Goal: Task Accomplishment & Management: Complete application form

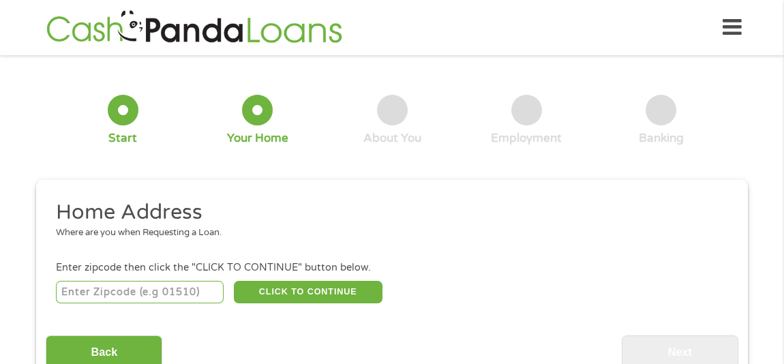
scroll to position [113, 0]
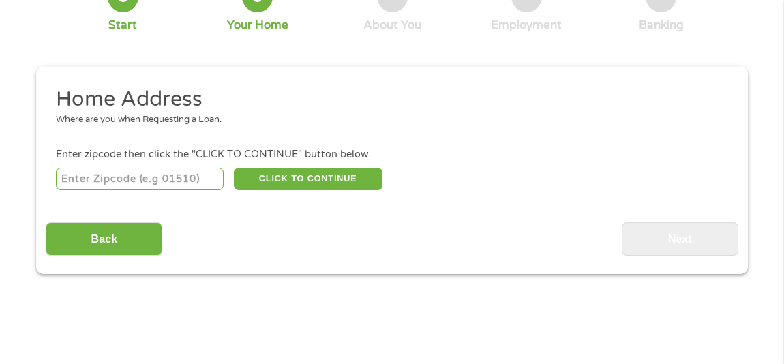
click at [120, 180] on input "number" at bounding box center [140, 179] width 168 height 23
type input "75034"
select select "[US_STATE]"
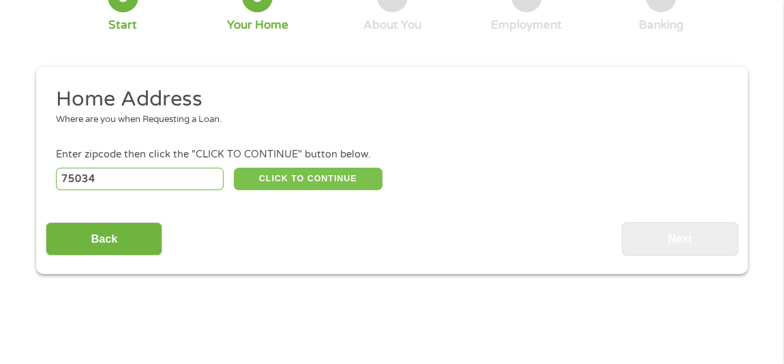
click at [292, 183] on button "CLICK TO CONTINUE" at bounding box center [308, 179] width 149 height 23
type input "75034"
type input "Frisco"
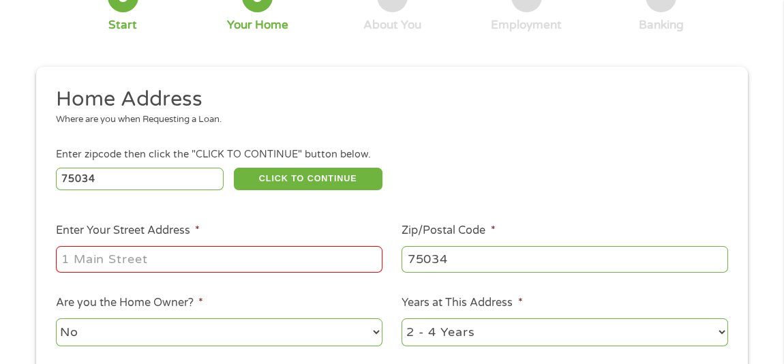
click at [137, 261] on input "Enter Your Street Address *" at bounding box center [219, 259] width 327 height 26
type input "5650 Mallard trace"
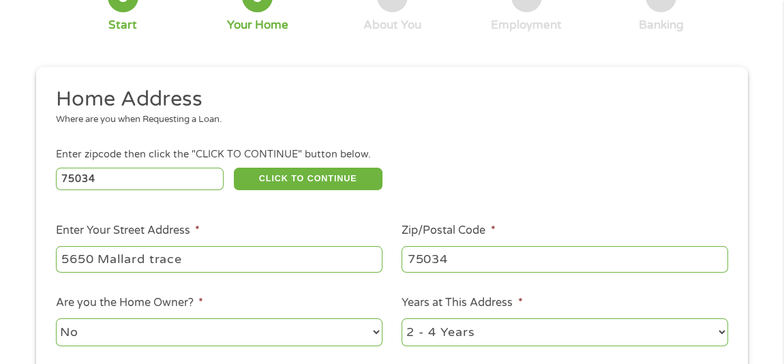
click at [486, 329] on select "1 Year or less 1 - 2 Years 2 - 4 Years Over 4 Years" at bounding box center [565, 332] width 327 height 28
select select "60months"
click at [402, 318] on select "1 Year or less 1 - 2 Years 2 - 4 Years Over 4 Years" at bounding box center [565, 332] width 327 height 28
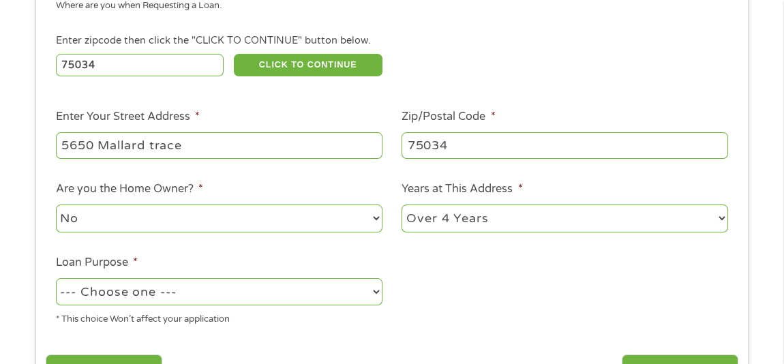
click at [123, 213] on select "No Yes" at bounding box center [219, 219] width 327 height 28
select select "yes"
click at [56, 205] on select "No Yes" at bounding box center [219, 219] width 327 height 28
click at [140, 297] on select "--- Choose one --- Pay Bills Debt Consolidation Home Improvement Major Purchase…" at bounding box center [219, 292] width 327 height 28
select select "paybills"
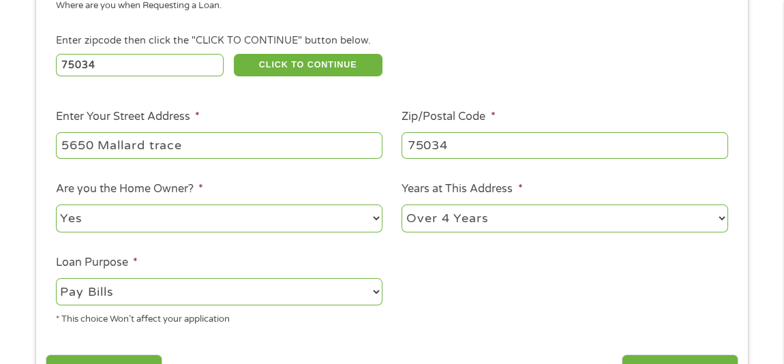
click at [56, 278] on select "--- Choose one --- Pay Bills Debt Consolidation Home Improvement Major Purchase…" at bounding box center [219, 292] width 327 height 28
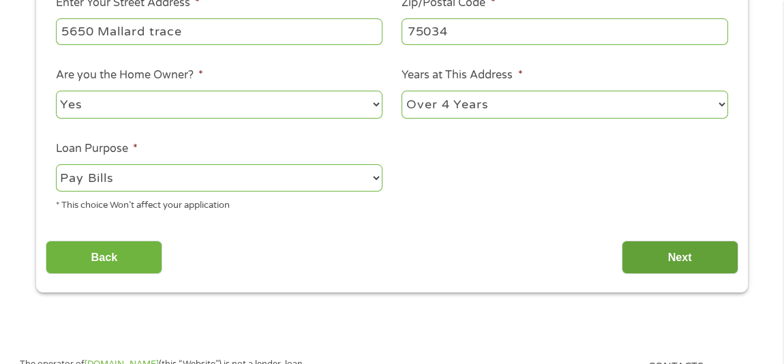
click at [684, 259] on input "Next" at bounding box center [680, 257] width 117 height 33
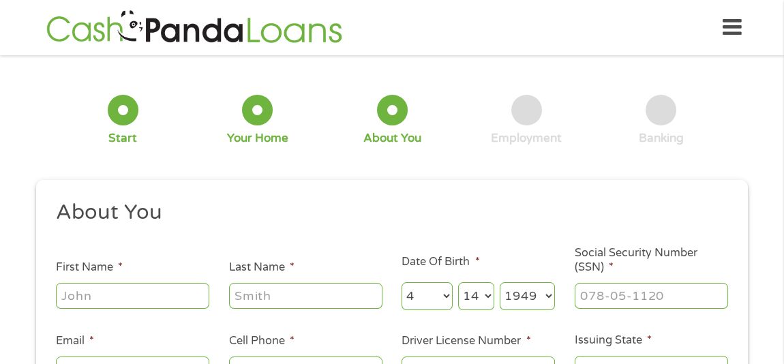
scroll to position [113, 0]
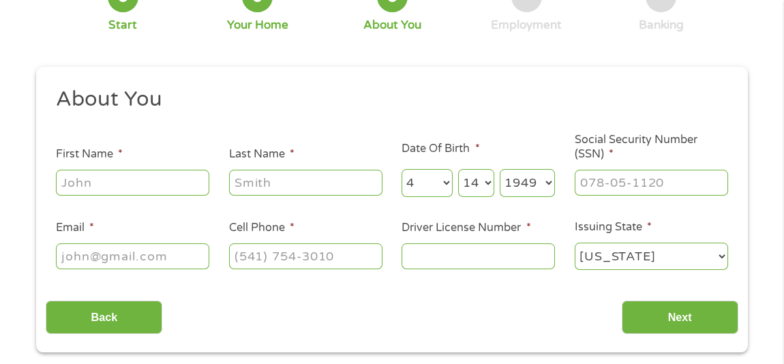
click at [93, 179] on input "First Name *" at bounding box center [132, 183] width 153 height 26
type input "[PERSON_NAME]"
type input "[EMAIL_ADDRESS][DOMAIN_NAME]"
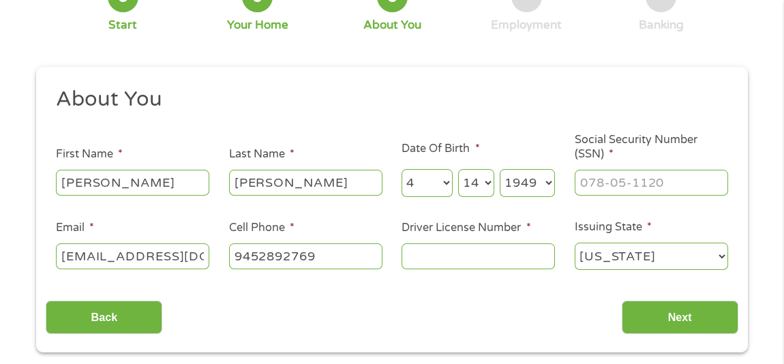
type input "[PHONE_NUMBER]"
click at [650, 181] on input "___-__-____" at bounding box center [651, 183] width 153 height 26
type input "347-40-2055"
click at [432, 253] on input "Driver License Number *" at bounding box center [478, 256] width 153 height 26
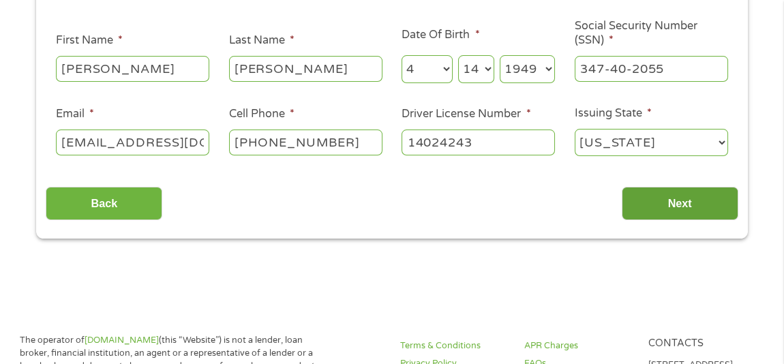
type input "14024243"
click at [666, 199] on input "Next" at bounding box center [680, 203] width 117 height 33
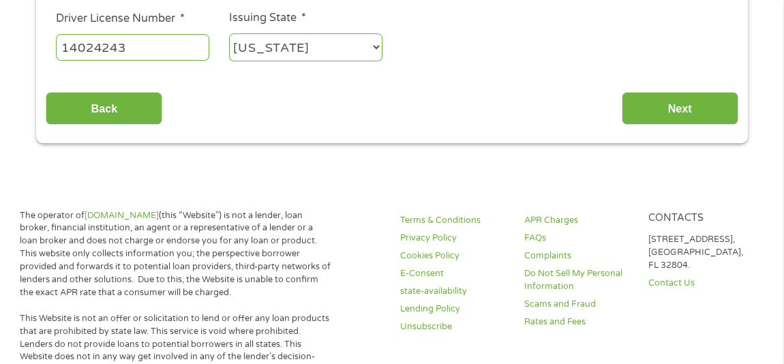
scroll to position [454, 0]
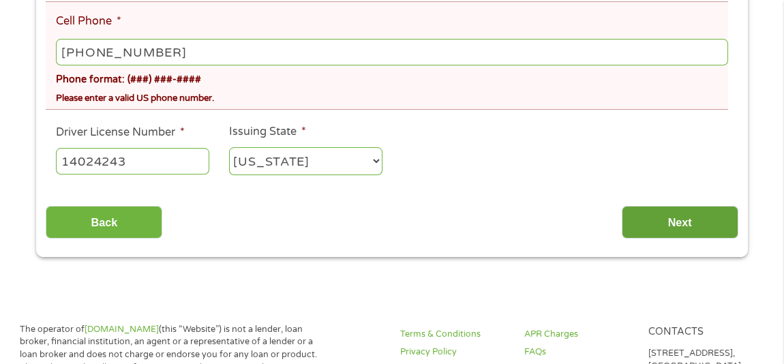
click at [672, 221] on input "Next" at bounding box center [680, 222] width 117 height 33
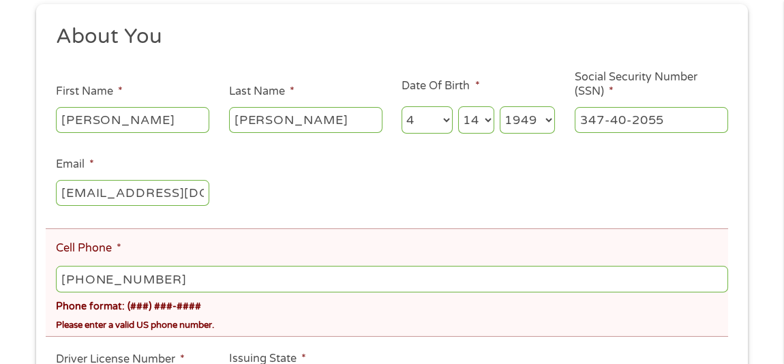
scroll to position [341, 0]
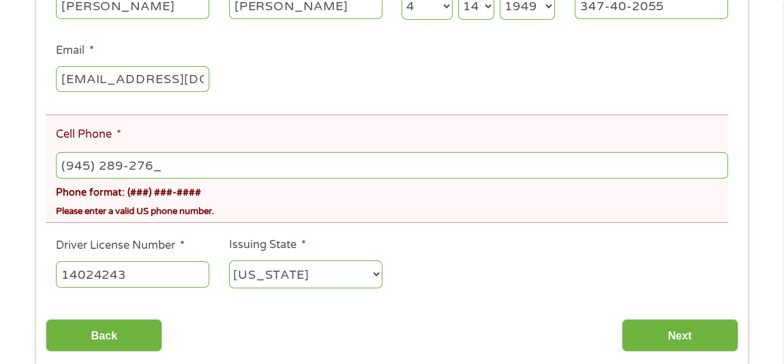
type input "[PHONE_NUMBER]"
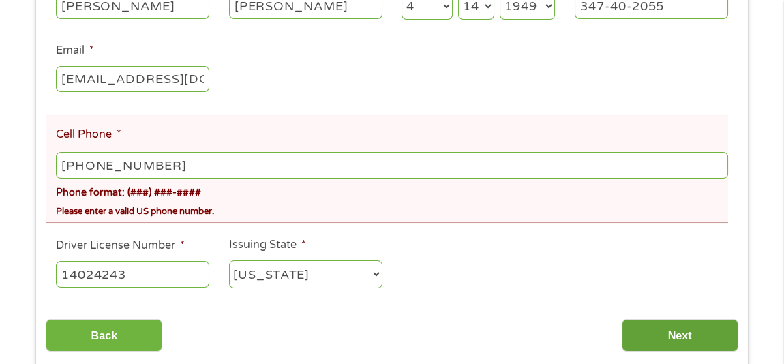
click at [661, 325] on input "Next" at bounding box center [680, 335] width 117 height 33
drag, startPoint x: 172, startPoint y: 168, endPoint x: 0, endPoint y: 160, distance: 172.7
drag, startPoint x: 168, startPoint y: 166, endPoint x: 53, endPoint y: 158, distance: 114.8
click at [54, 159] on li "Cell Phone * [PHONE_NUMBER] Phone format: (###) ###-#### Please enter a valid U…" at bounding box center [387, 169] width 682 height 109
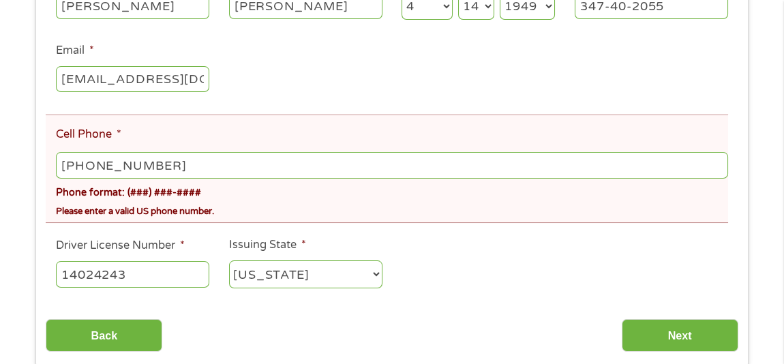
click at [252, 192] on div "Phone format: (###) ###-####" at bounding box center [392, 191] width 672 height 20
type input "[PHONE_NUMBER]"
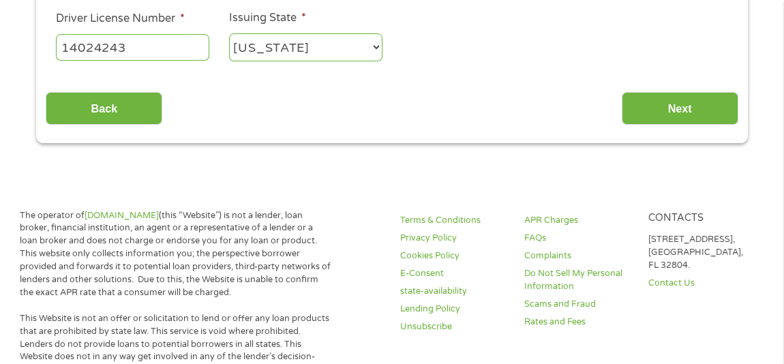
scroll to position [454, 0]
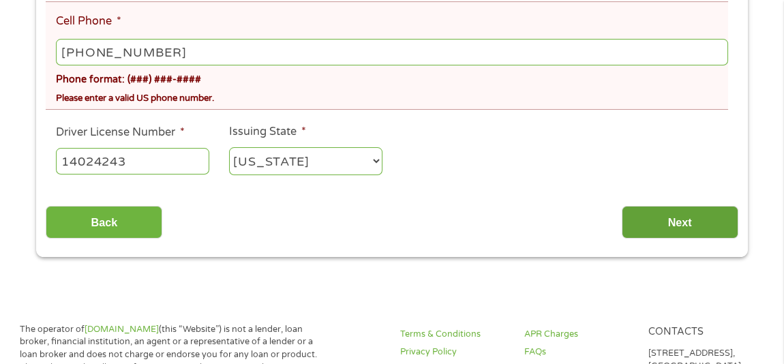
click at [684, 220] on input "Next" at bounding box center [680, 222] width 117 height 33
click at [682, 222] on input "Next" at bounding box center [680, 222] width 117 height 33
click at [682, 224] on input "Next" at bounding box center [680, 222] width 117 height 33
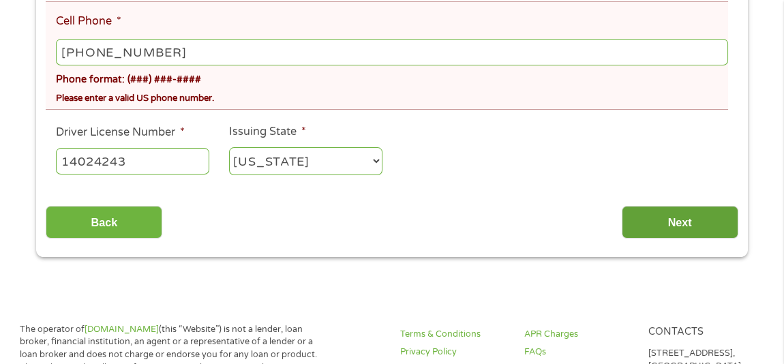
click at [682, 224] on input "Next" at bounding box center [680, 222] width 117 height 33
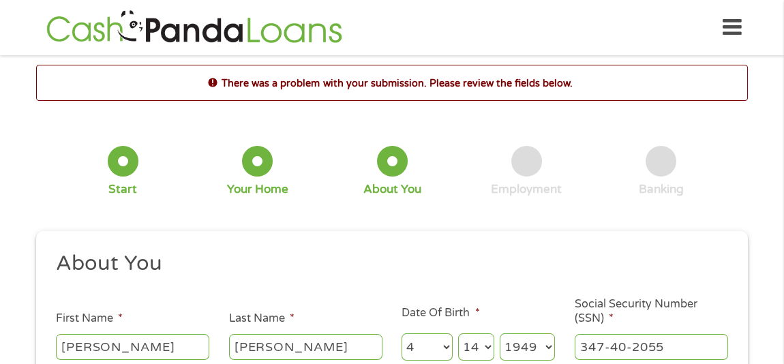
click at [682, 224] on div "1 Start 2 Your Home 3 About You 4 Employment 5 Banking 6" at bounding box center [392, 171] width 712 height 110
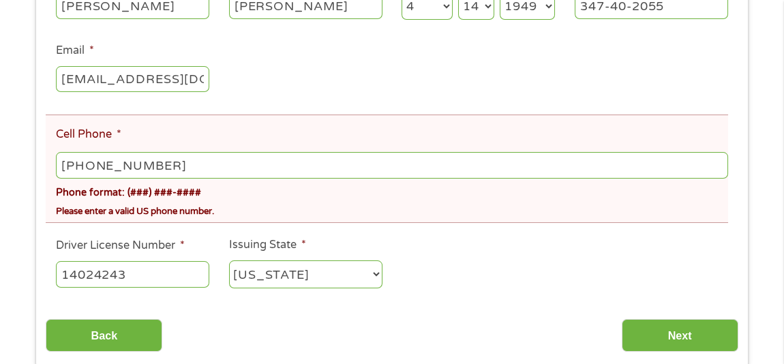
scroll to position [454, 0]
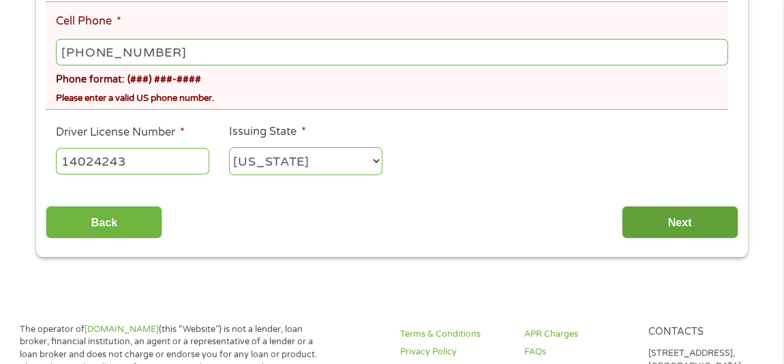
click at [669, 223] on input "Next" at bounding box center [680, 222] width 117 height 33
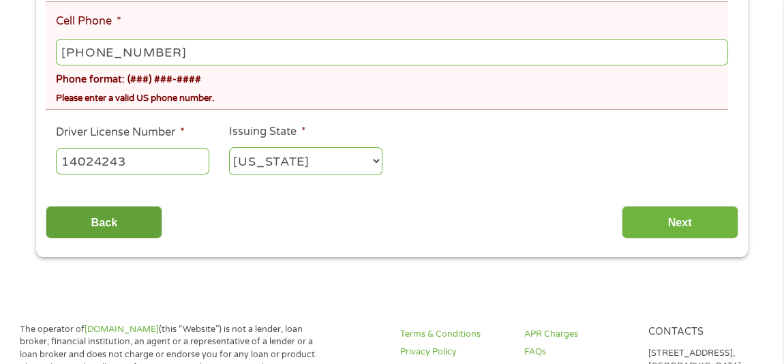
click at [107, 224] on input "Back" at bounding box center [104, 222] width 117 height 33
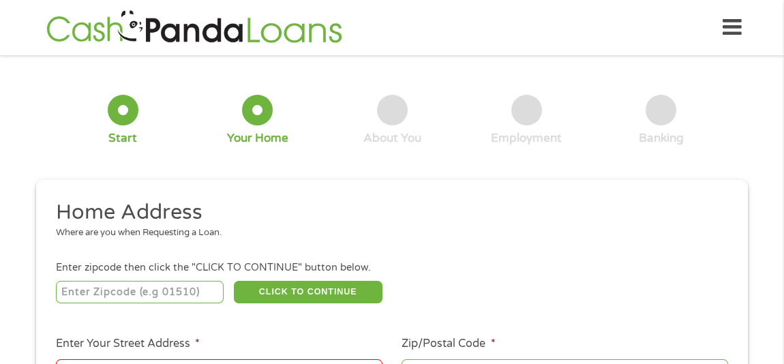
scroll to position [113, 0]
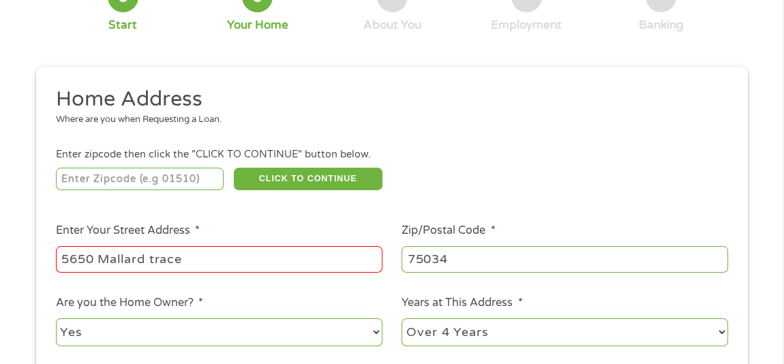
click at [213, 258] on input "5650 Mallard trace" at bounding box center [219, 259] width 327 height 26
type input "75034"
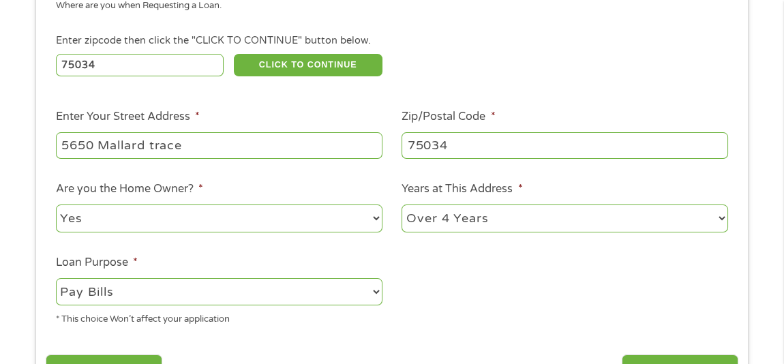
scroll to position [341, 0]
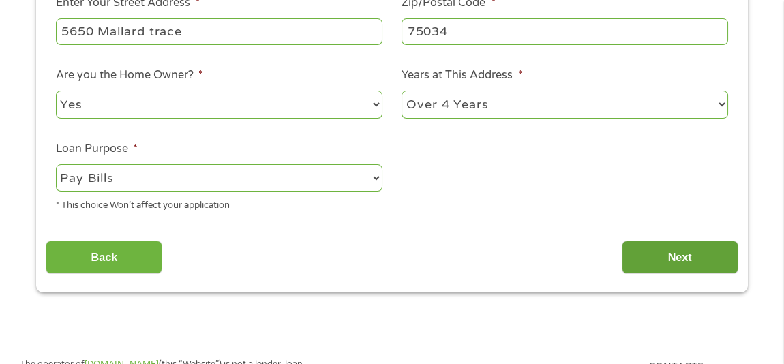
click at [664, 260] on input "Next" at bounding box center [680, 257] width 117 height 33
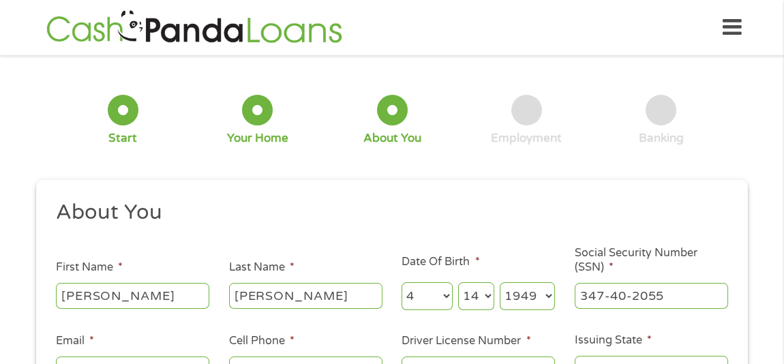
scroll to position [113, 0]
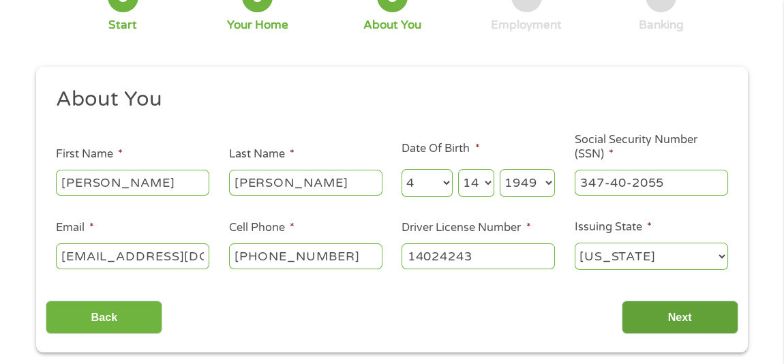
click at [673, 318] on input "Next" at bounding box center [680, 317] width 117 height 33
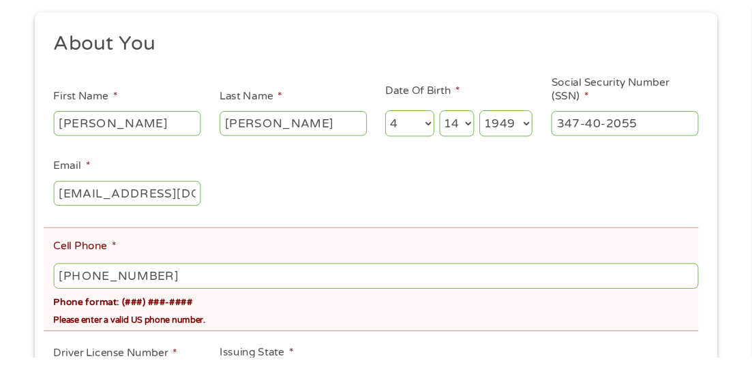
scroll to position [0, 0]
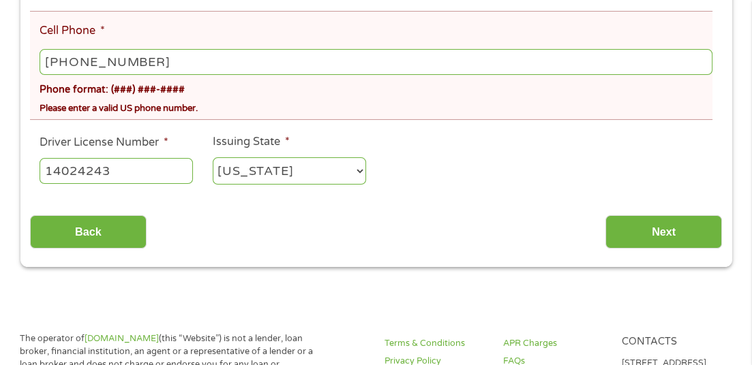
scroll to position [909, 0]
